Goal: Task Accomplishment & Management: Manage account settings

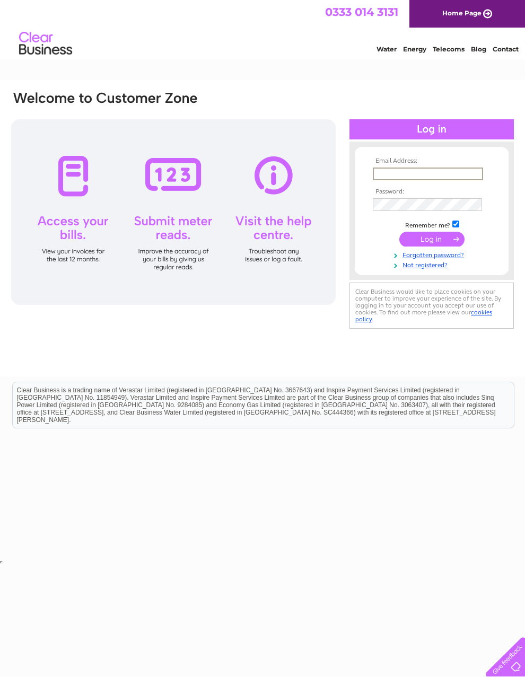
click at [417, 176] on input "text" at bounding box center [428, 174] width 110 height 13
click at [413, 178] on input "Sara.mountford@hadleyrowe.co.uk" at bounding box center [427, 174] width 109 height 12
type input "[PERSON_NAME][EMAIL_ADDRESS][PERSON_NAME][DOMAIN_NAME]"
click at [442, 241] on input "submit" at bounding box center [431, 239] width 65 height 15
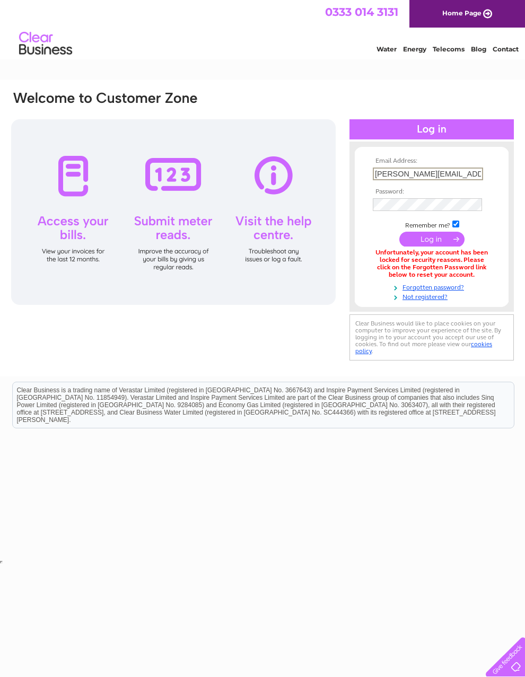
scroll to position [0, 17]
click at [435, 292] on link "Forgotten password?" at bounding box center [433, 287] width 120 height 10
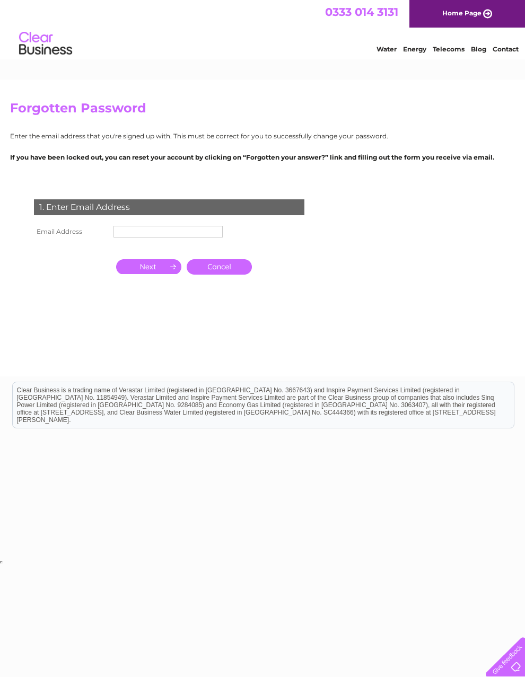
click at [169, 238] on input "text" at bounding box center [167, 232] width 109 height 12
type input "Sa"
type input "[PERSON_NAME][EMAIL_ADDRESS][PERSON_NAME][DOMAIN_NAME]"
click at [152, 274] on input "button" at bounding box center [148, 266] width 65 height 15
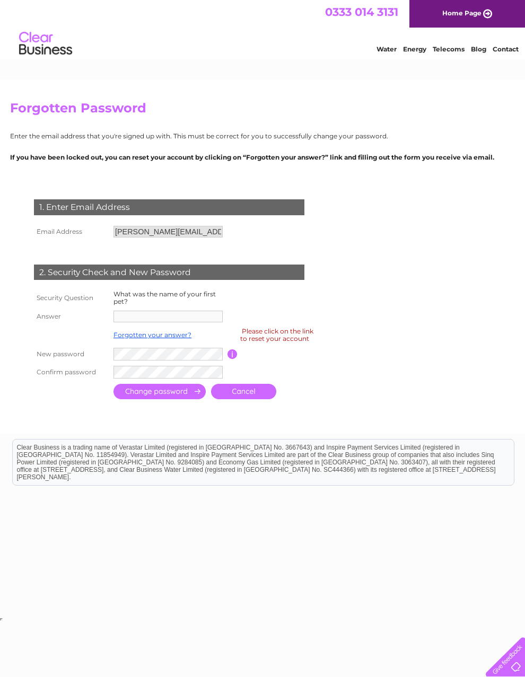
click at [155, 336] on td "Forgotten your answer?" at bounding box center [169, 335] width 117 height 20
click at [174, 373] on td at bounding box center [217, 372] width 212 height 18
click at [190, 336] on td "Forgotten your answer?" at bounding box center [169, 335] width 117 height 20
click at [189, 325] on td at bounding box center [169, 316] width 117 height 17
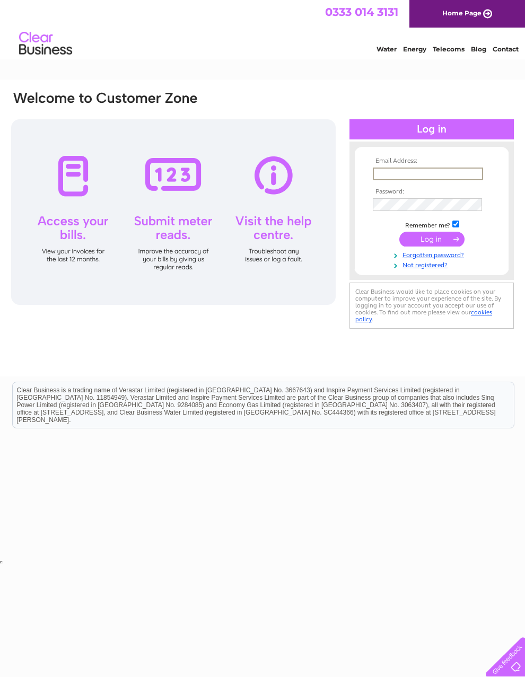
click at [455, 259] on link "Forgotten password?" at bounding box center [433, 254] width 120 height 10
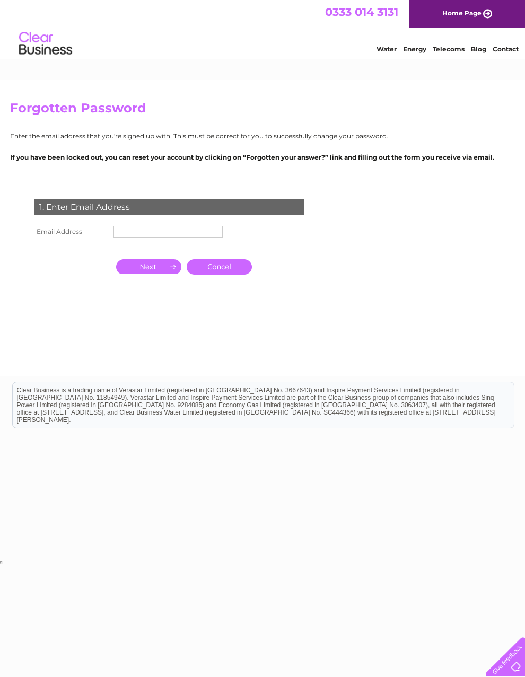
click at [138, 238] on input "text" at bounding box center [167, 232] width 109 height 12
type input "sar"
type input "[PERSON_NAME][EMAIL_ADDRESS][PERSON_NAME][DOMAIN_NAME]"
click at [158, 274] on input "button" at bounding box center [148, 266] width 65 height 15
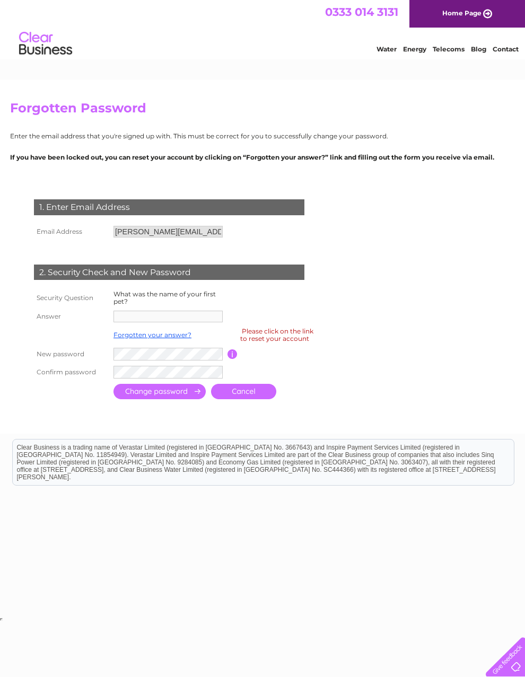
click at [165, 336] on td "Forgotten your answer?" at bounding box center [169, 335] width 117 height 20
click at [282, 344] on div "Please click on the link to reset your account" at bounding box center [276, 335] width 73 height 19
click at [235, 359] on input "button" at bounding box center [233, 355] width 10 height 10
click at [283, 344] on div "Please click on the link to reset your account" at bounding box center [276, 335] width 73 height 19
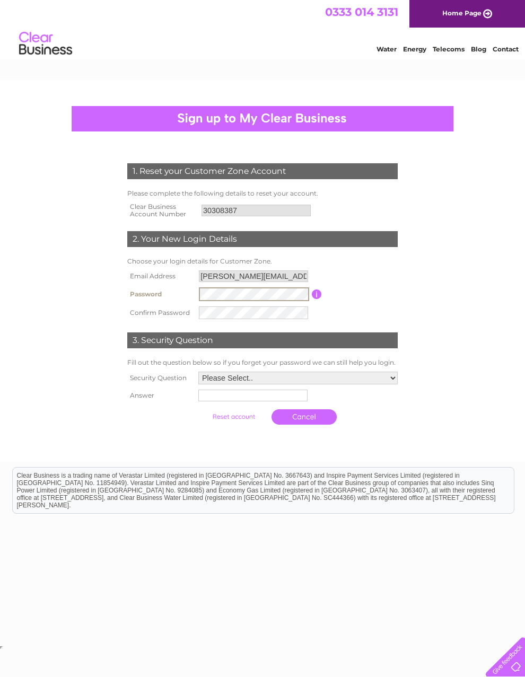
click at [382, 385] on select "Please Select.. In what town or city was your first job? In what town or city d…" at bounding box center [297, 378] width 199 height 13
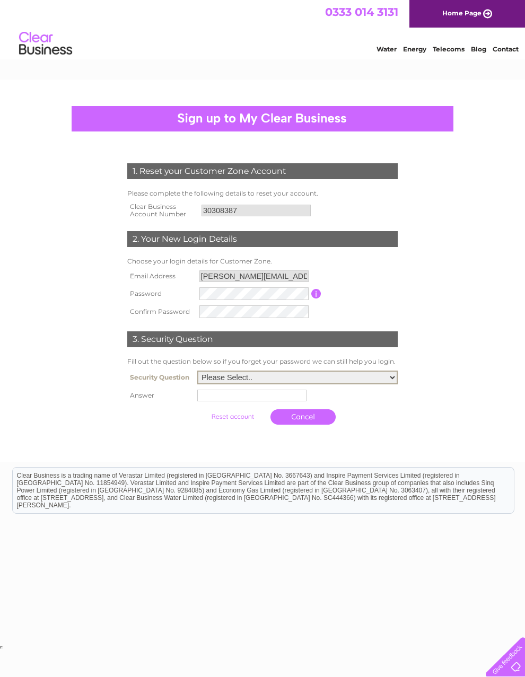
select select "2"
click at [204, 401] on input "text" at bounding box center [251, 396] width 109 height 12
type input "Stone"
click at [223, 424] on input "submit" at bounding box center [233, 416] width 65 height 15
